Goal: Task Accomplishment & Management: Manage account settings

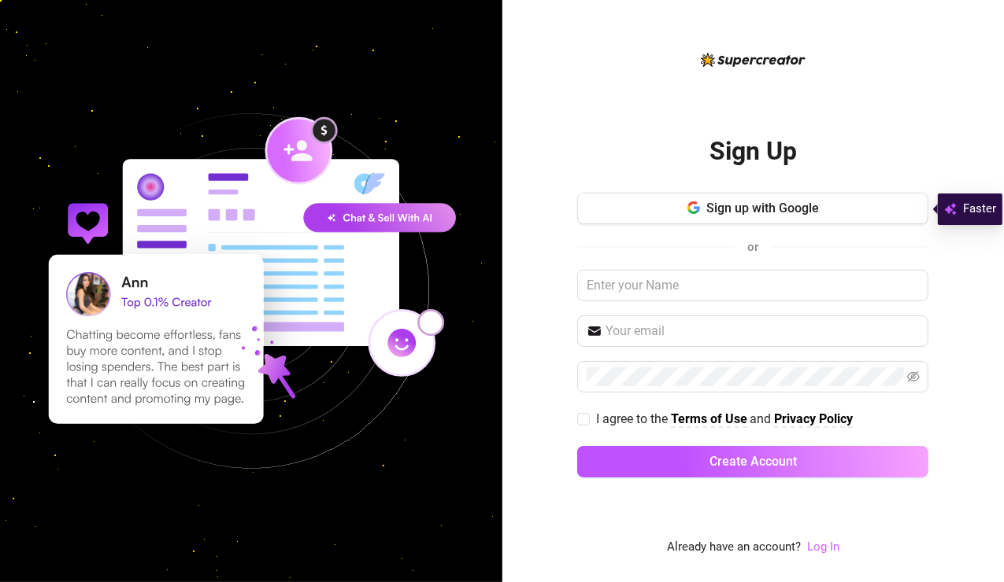
click at [815, 547] on link "Log In" at bounding box center [823, 547] width 32 height 14
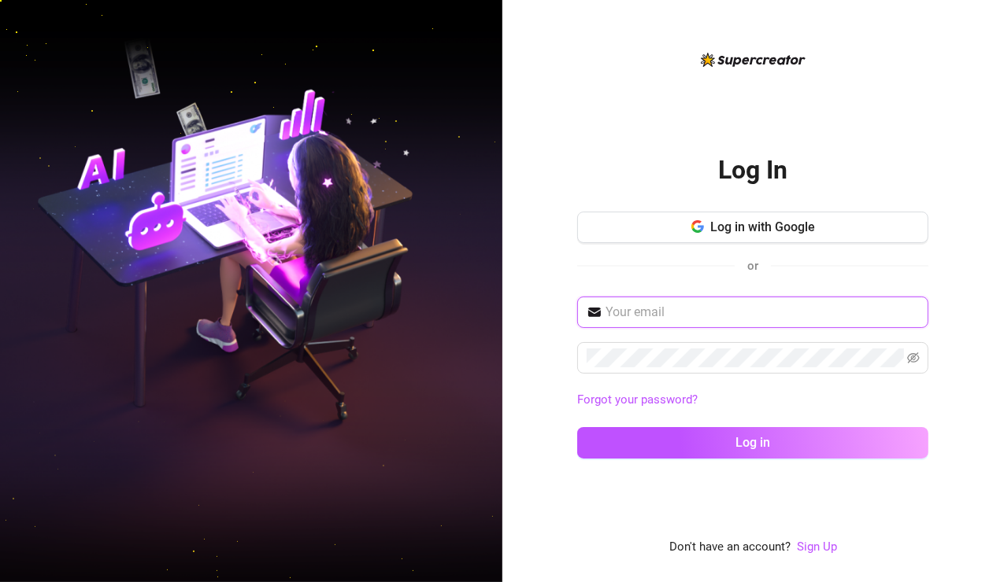
click at [733, 313] on input "text" at bounding box center [761, 312] width 313 height 19
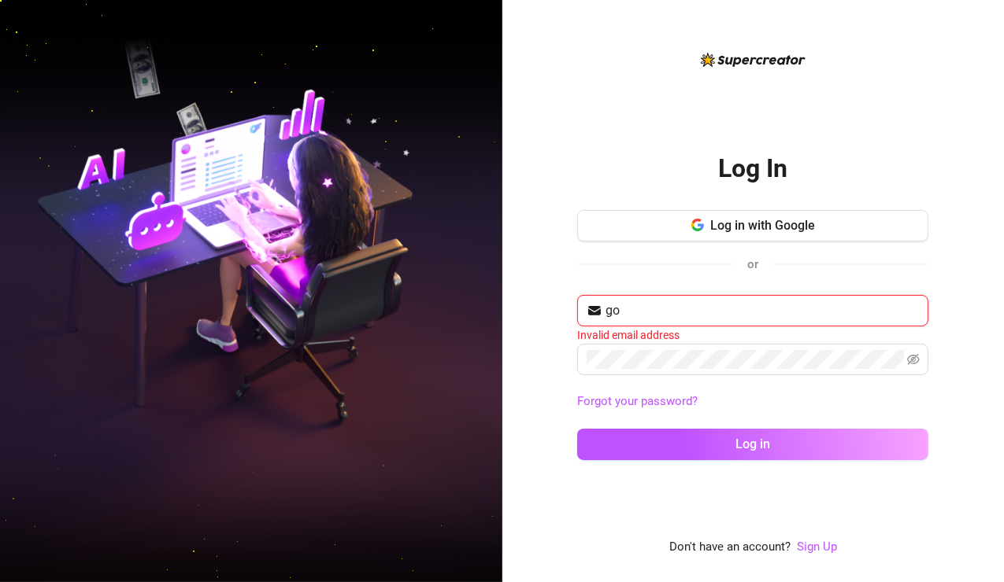
type input "[EMAIL_ADDRESS][DOMAIN_NAME]"
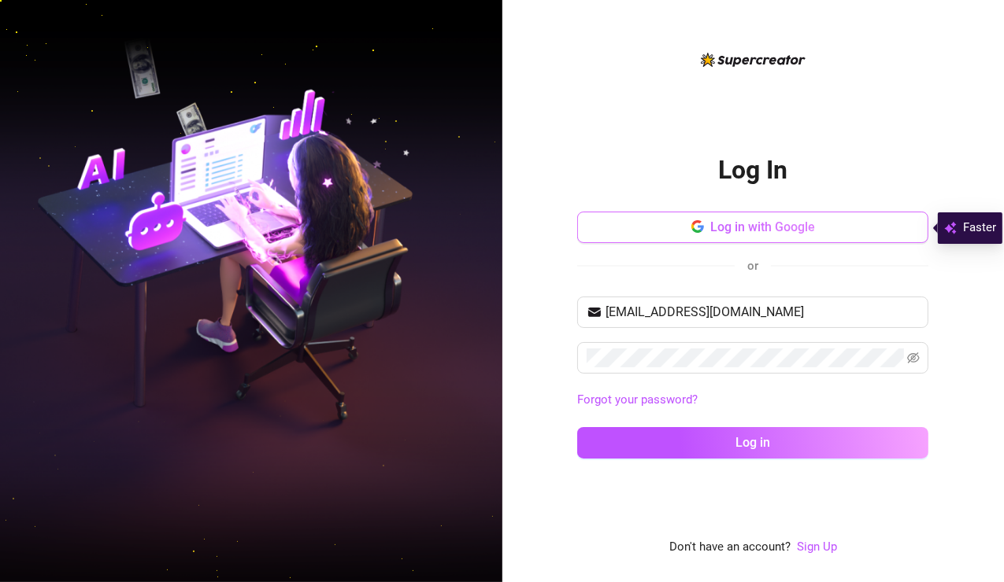
click at [891, 222] on button "Log in with Google" at bounding box center [752, 227] width 351 height 31
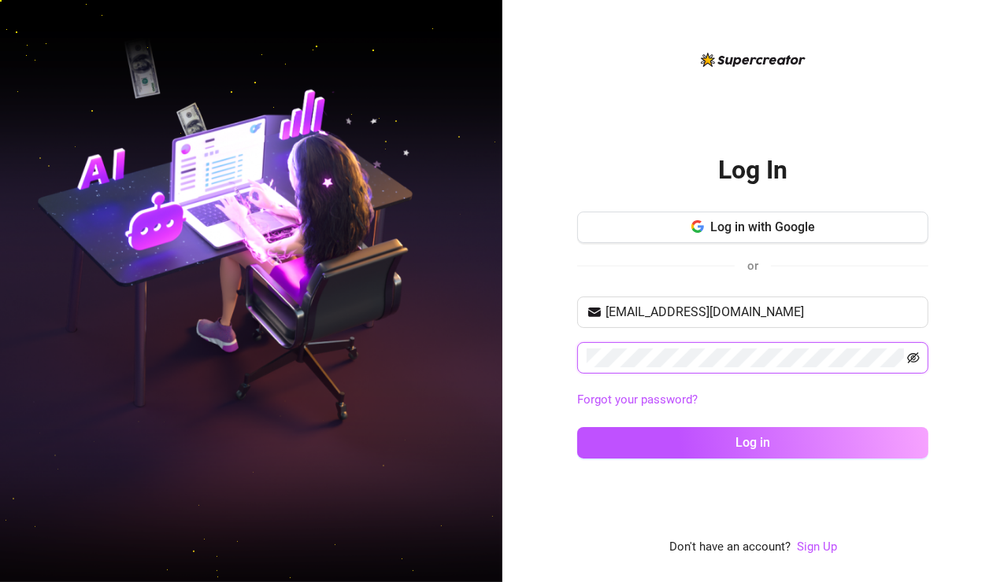
click at [912, 353] on span at bounding box center [752, 357] width 351 height 31
click at [912, 353] on icon "eye-invisible" at bounding box center [913, 358] width 13 height 11
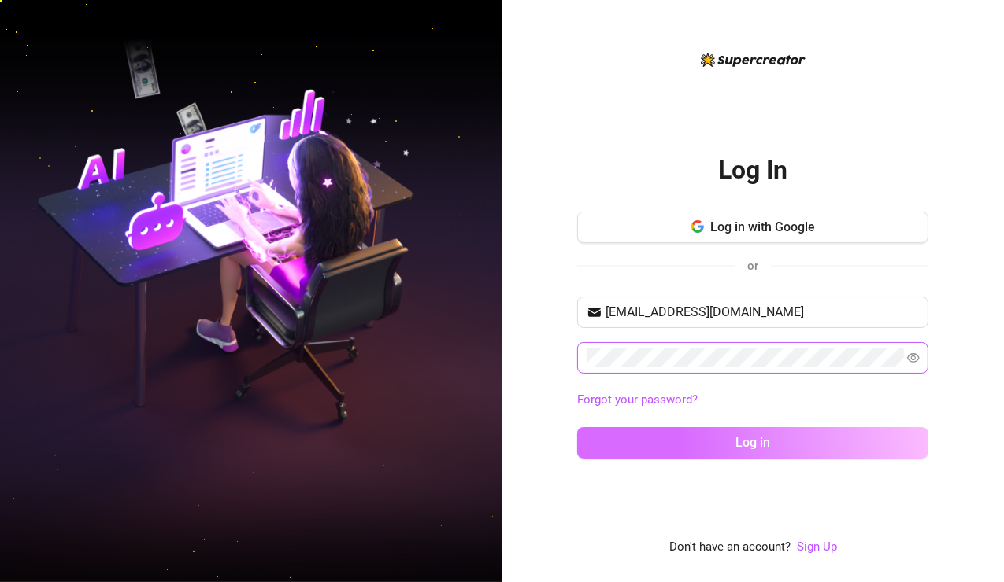
click at [730, 434] on button "Log in" at bounding box center [752, 442] width 351 height 31
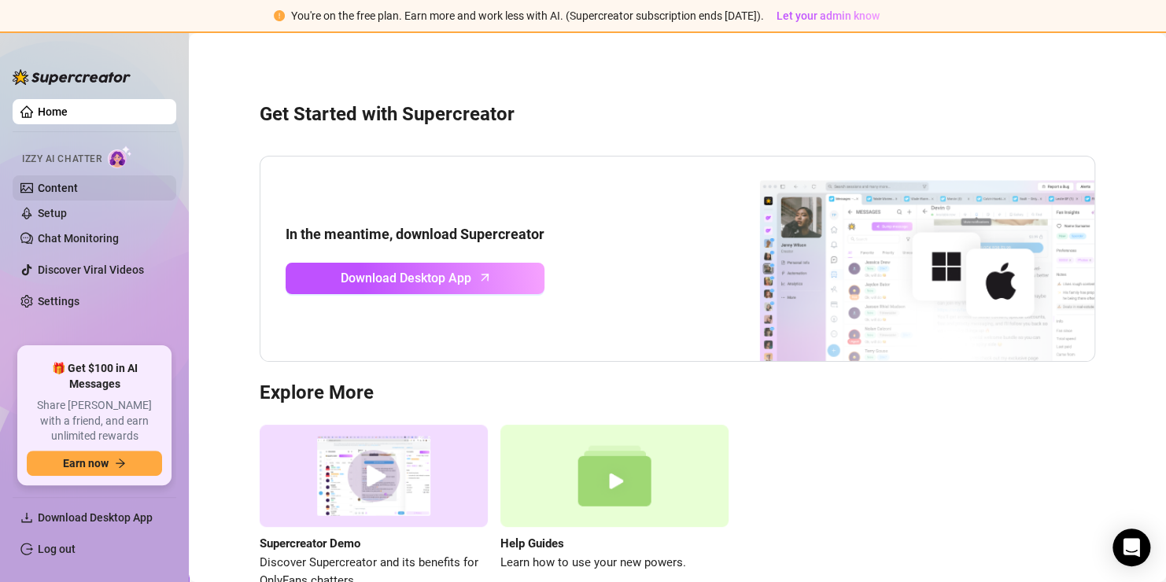
click at [54, 193] on link "Content" at bounding box center [58, 188] width 40 height 13
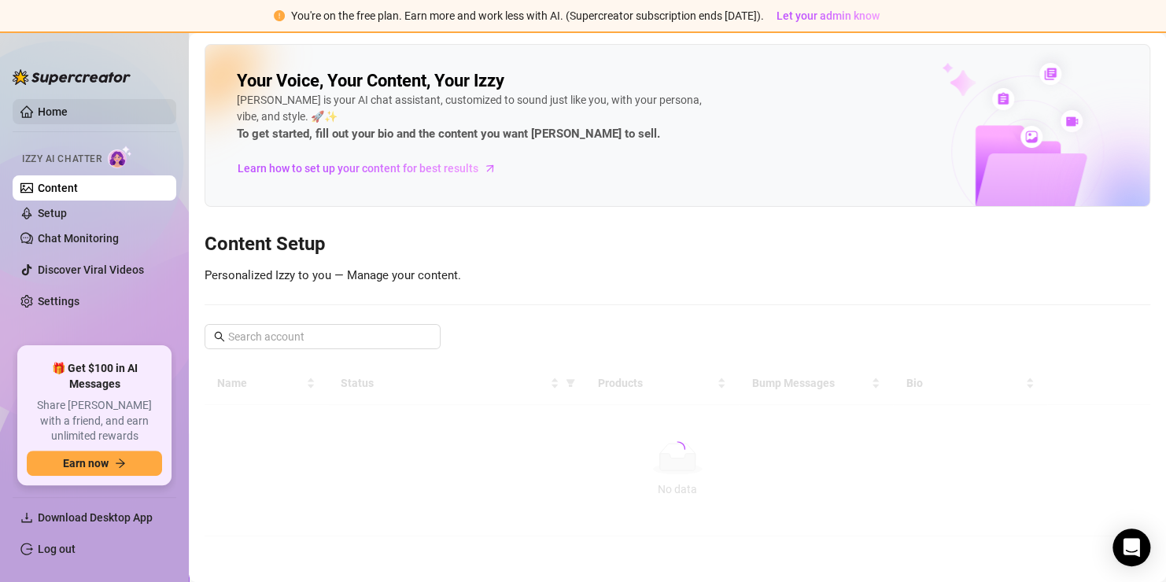
click at [60, 107] on link "Home" at bounding box center [53, 111] width 30 height 13
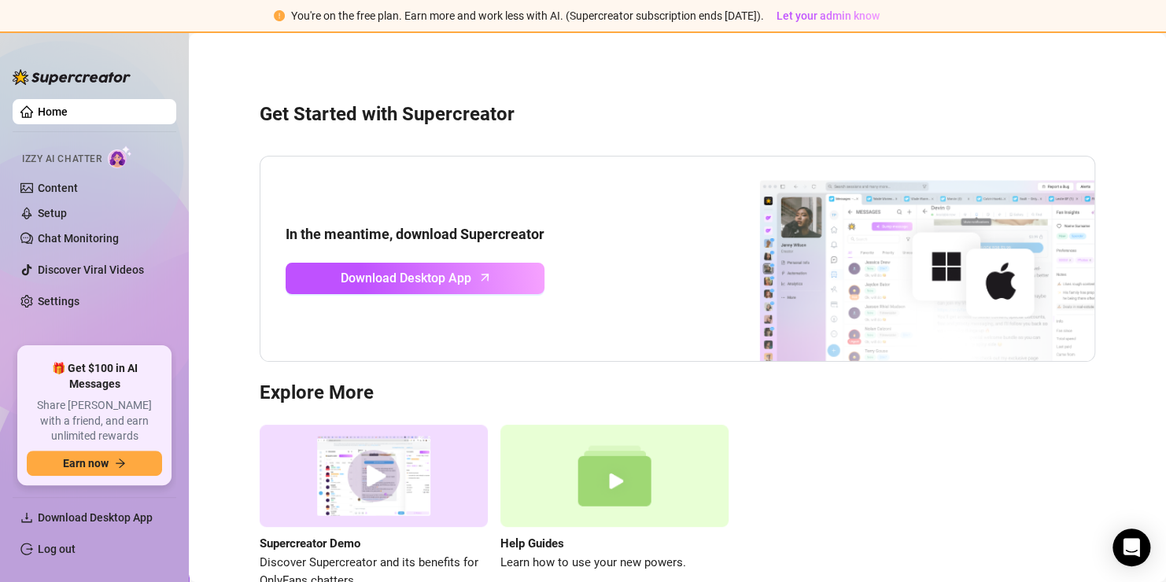
scroll to position [94, 0]
